Goal: Task Accomplishment & Management: Manage account settings

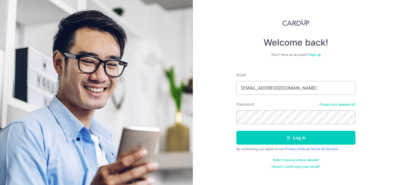
click at [398, 83] on div "Welcome back! Don’t have an account? Sign up Email jasminegoon@gmail.com Passwo…" at bounding box center [296, 92] width 206 height 185
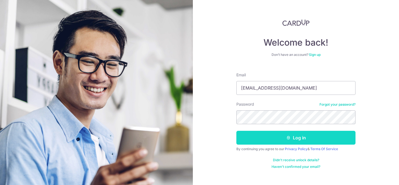
click at [290, 140] on icon "submit" at bounding box center [288, 138] width 4 height 4
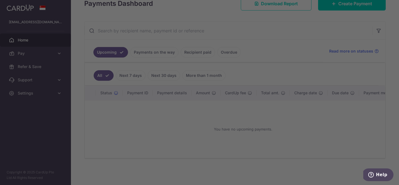
click at [324, 164] on div at bounding box center [201, 93] width 403 height 187
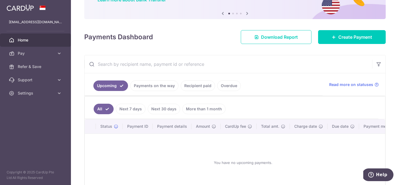
scroll to position [45, 0]
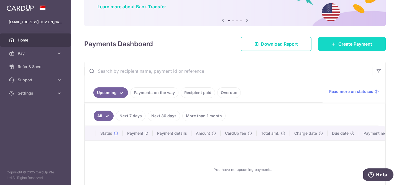
click at [331, 48] on link "Create Payment" at bounding box center [352, 44] width 68 height 14
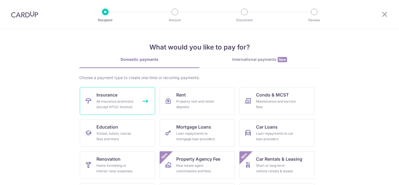
scroll to position [34, 0]
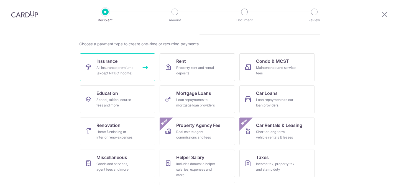
click at [117, 67] on div "All insurance premiums (except NTUC Income)" at bounding box center [116, 70] width 40 height 11
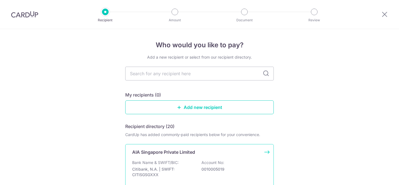
click at [168, 167] on p "Citibank, N.A. | SWIFT: CITISGSGXXX" at bounding box center [163, 172] width 62 height 11
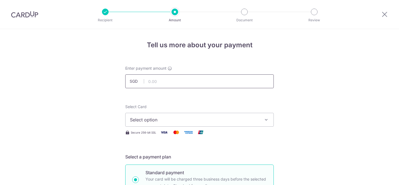
click at [204, 78] on input "text" at bounding box center [199, 81] width 148 height 14
type input "1,785.00"
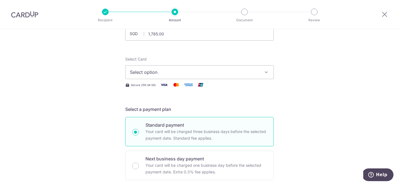
scroll to position [49, 0]
click at [232, 68] on span "Select option" at bounding box center [194, 71] width 129 height 7
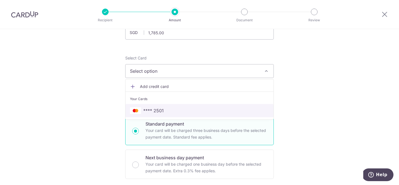
click at [172, 112] on span "**** 2501" at bounding box center [199, 110] width 139 height 7
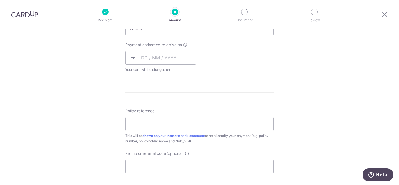
scroll to position [249, 0]
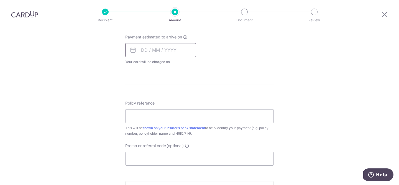
click at [166, 51] on input "text" at bounding box center [160, 50] width 71 height 14
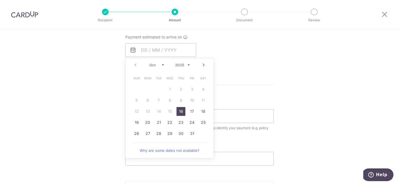
click at [289, 70] on div "Tell us more about your payment Enter payment amount SGD 1,785.00 1785.00 Selec…" at bounding box center [199, 30] width 399 height 501
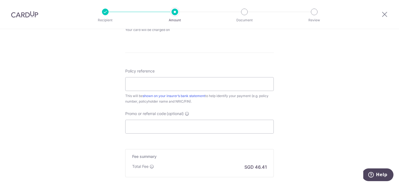
scroll to position [282, 0]
click at [208, 83] on input "Policy reference" at bounding box center [199, 84] width 148 height 14
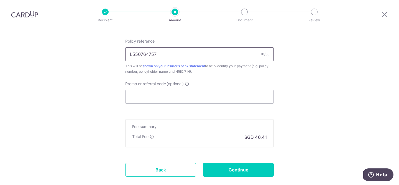
scroll to position [313, 0]
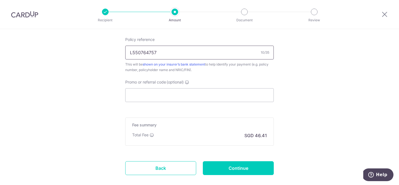
type input "L550764757"
click at [165, 56] on input "L550764757" at bounding box center [199, 53] width 148 height 14
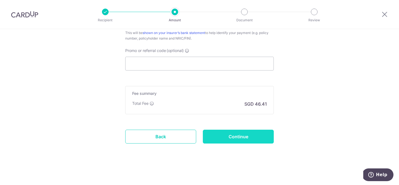
click at [234, 137] on input "Continue" at bounding box center [238, 137] width 71 height 14
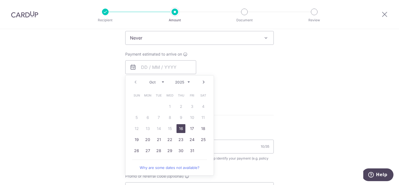
click at [182, 129] on link "16" at bounding box center [180, 128] width 9 height 9
type input "[DATE]"
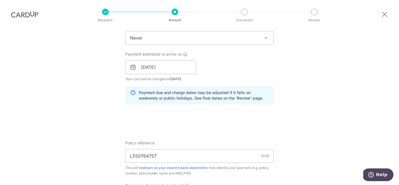
click at [319, 89] on div "Tell us more about your payment Enter payment amount SGD 1,785.00 1785.00 Selec…" at bounding box center [199, 59] width 399 height 524
click at [173, 67] on input "16/10/2025" at bounding box center [160, 67] width 71 height 14
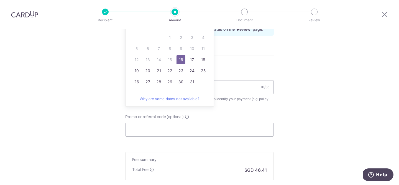
scroll to position [305, 0]
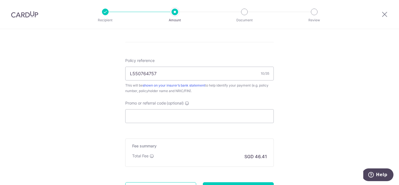
scroll to position [367, 0]
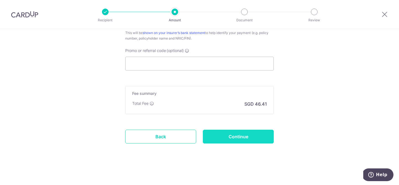
click at [248, 140] on input "Continue" at bounding box center [238, 137] width 71 height 14
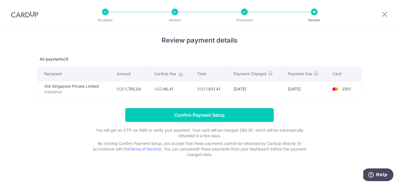
scroll to position [5, 0]
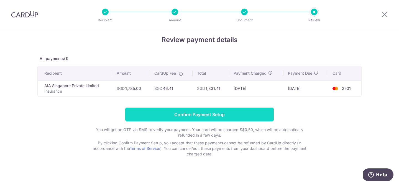
click at [182, 112] on input "Confirm Payment Setup" at bounding box center [199, 115] width 148 height 14
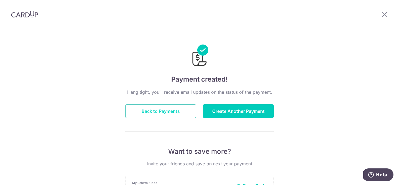
click at [172, 114] on button "Back to Payments" at bounding box center [160, 111] width 71 height 14
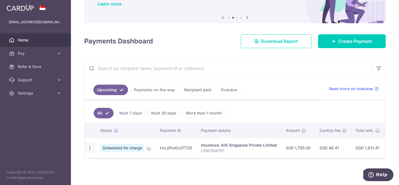
click at [88, 148] on icon "button" at bounding box center [90, 148] width 6 height 6
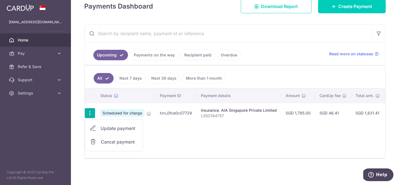
click at [200, 150] on div "Status Payment ID Payment details Amount CardUp fee Total amt. Charge date Due …" at bounding box center [235, 124] width 300 height 70
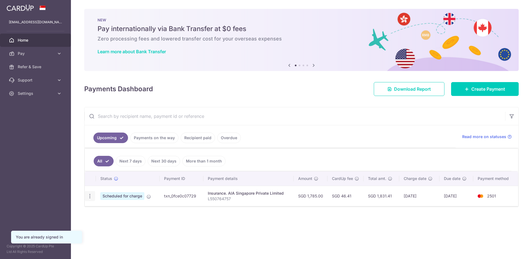
click at [89, 197] on icon "button" at bounding box center [90, 196] width 6 height 6
click at [104, 212] on span "Update payment" at bounding box center [120, 211] width 38 height 7
radio input "true"
type input "1,785.00"
type input "[DATE]"
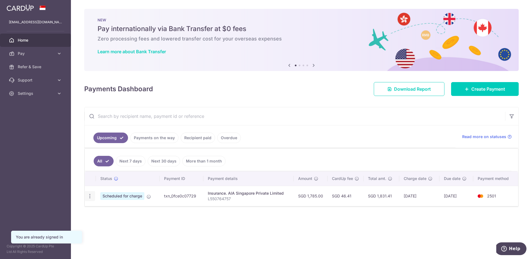
type input "L550764757"
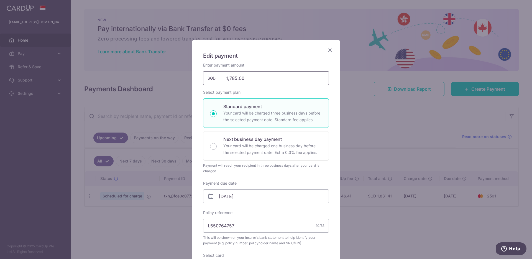
click at [238, 79] on input "1,785.00" at bounding box center [266, 78] width 126 height 14
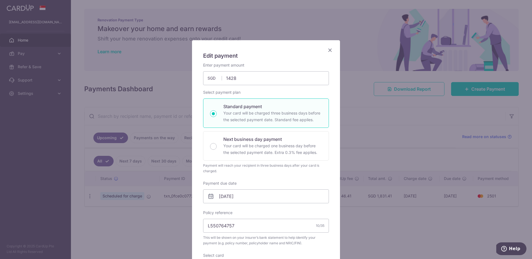
click at [296, 56] on h5 "Edit payment" at bounding box center [266, 55] width 126 height 9
type input "1,428.00"
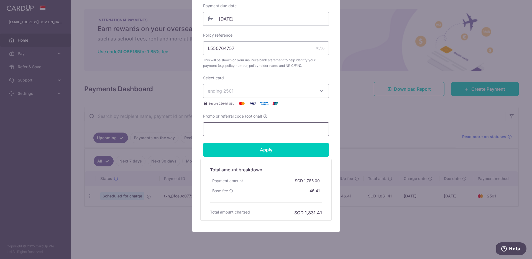
scroll to position [190, 0]
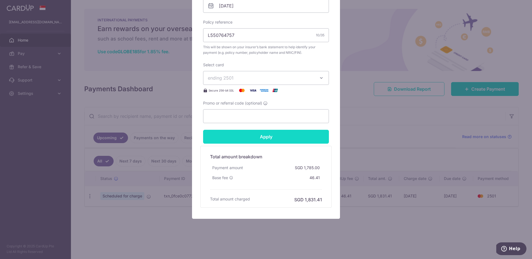
click at [291, 135] on input "Apply" at bounding box center [266, 137] width 126 height 14
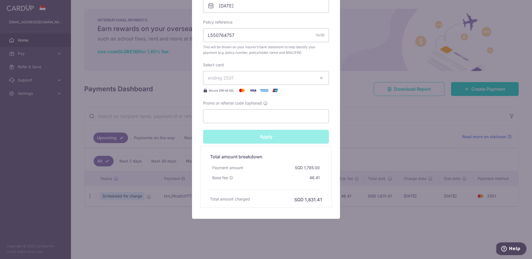
type input "Successfully Applied"
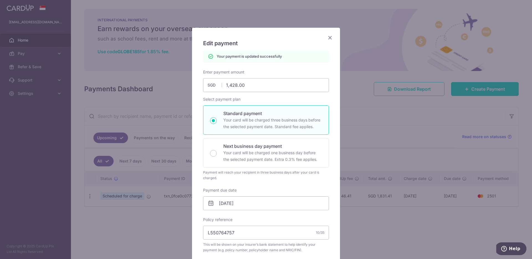
scroll to position [0, 0]
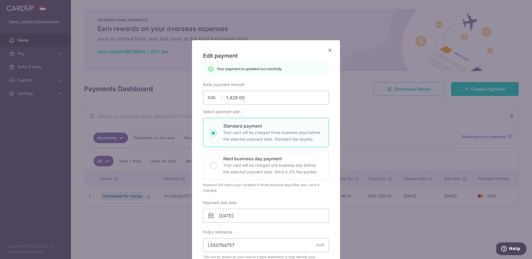
click at [330, 53] on icon "Close" at bounding box center [329, 50] width 7 height 7
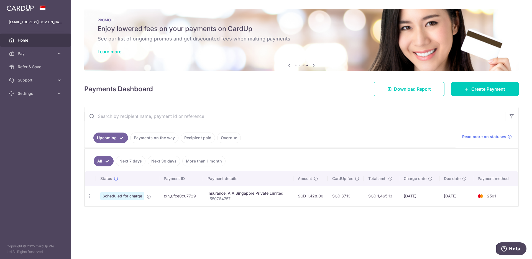
click at [114, 50] on link "Learn more" at bounding box center [109, 52] width 24 height 6
click at [89, 196] on icon "button" at bounding box center [90, 196] width 6 height 6
click at [106, 210] on span "Update payment" at bounding box center [120, 211] width 38 height 7
radio input "true"
type input "1,428.00"
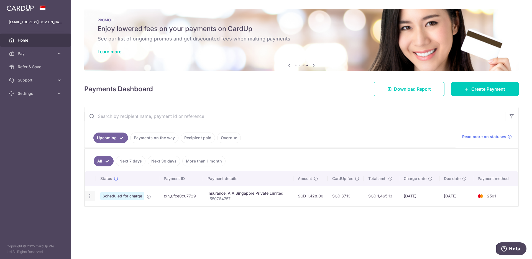
type input "[DATE]"
type input "L550764757"
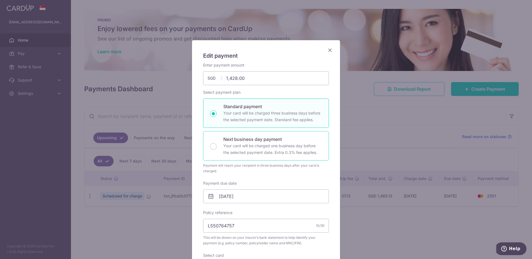
scroll to position [75, 0]
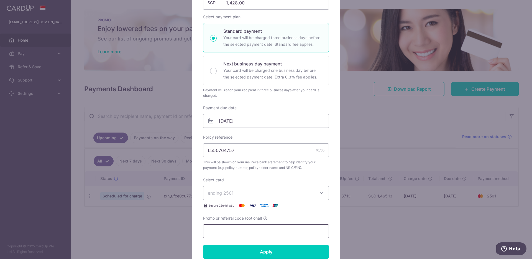
click at [222, 234] on input "Promo or referral code (optional)" at bounding box center [266, 231] width 126 height 14
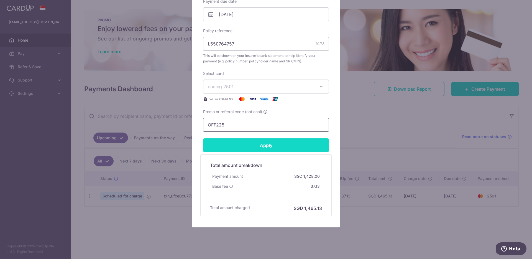
scroll to position [182, 0]
type input "OFF225"
click at [295, 144] on input "Apply" at bounding box center [266, 145] width 126 height 14
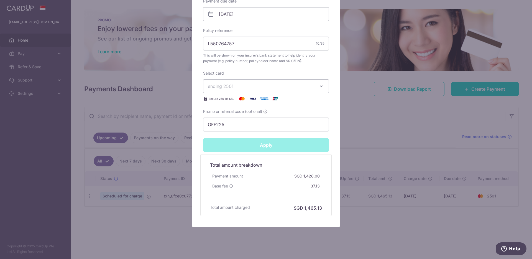
type input "Successfully Applied"
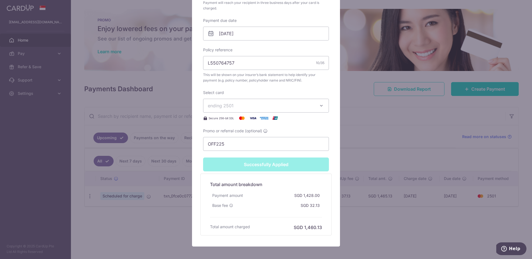
scroll to position [201, 0]
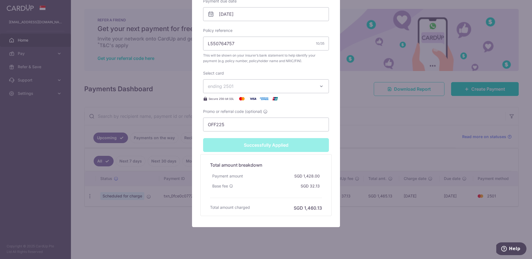
click at [370, 137] on div "Edit payment By clicking apply, you will make changes to all payments to AIA Si…" at bounding box center [266, 129] width 532 height 259
